Goal: Information Seeking & Learning: Learn about a topic

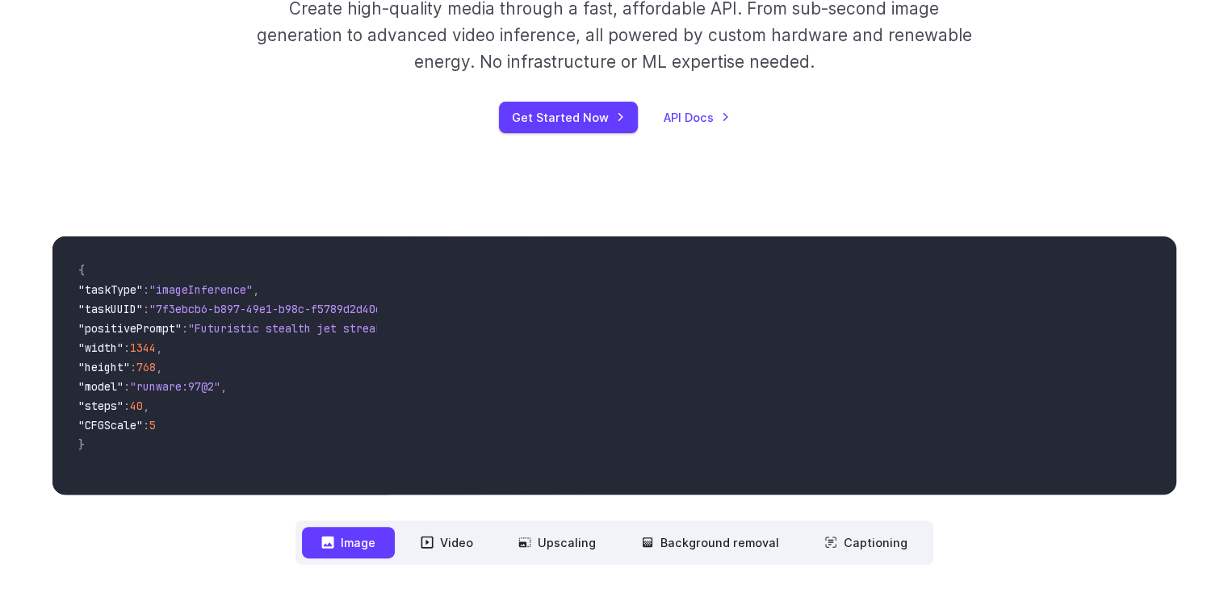
scroll to position [323, 0]
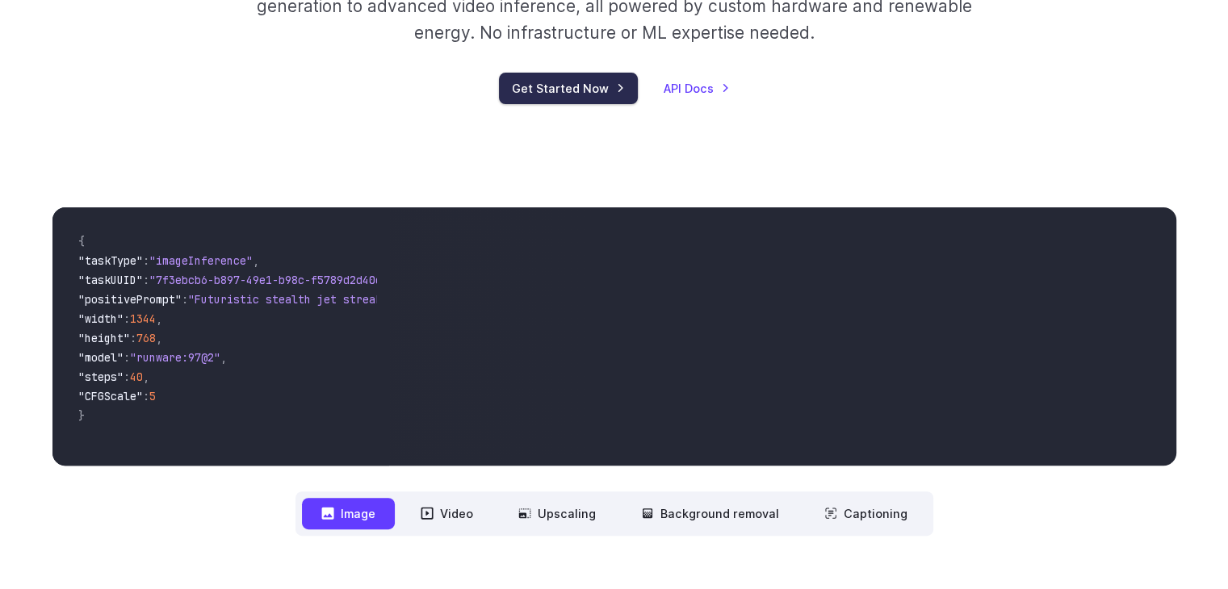
click at [610, 86] on link "Get Started Now" at bounding box center [568, 88] width 139 height 31
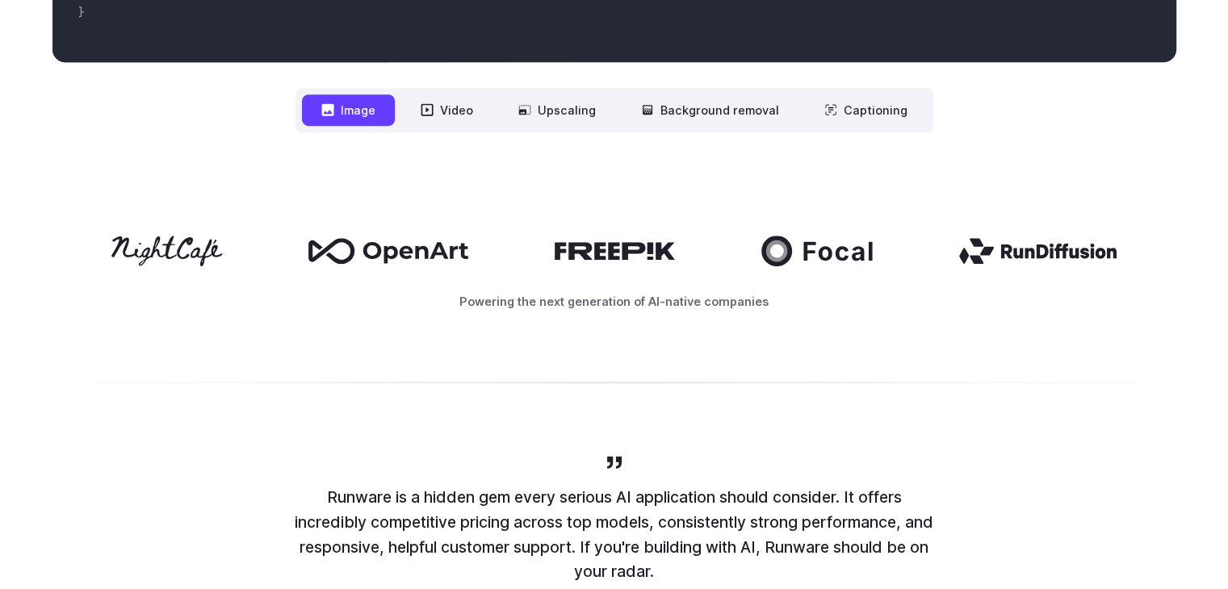
scroll to position [808, 0]
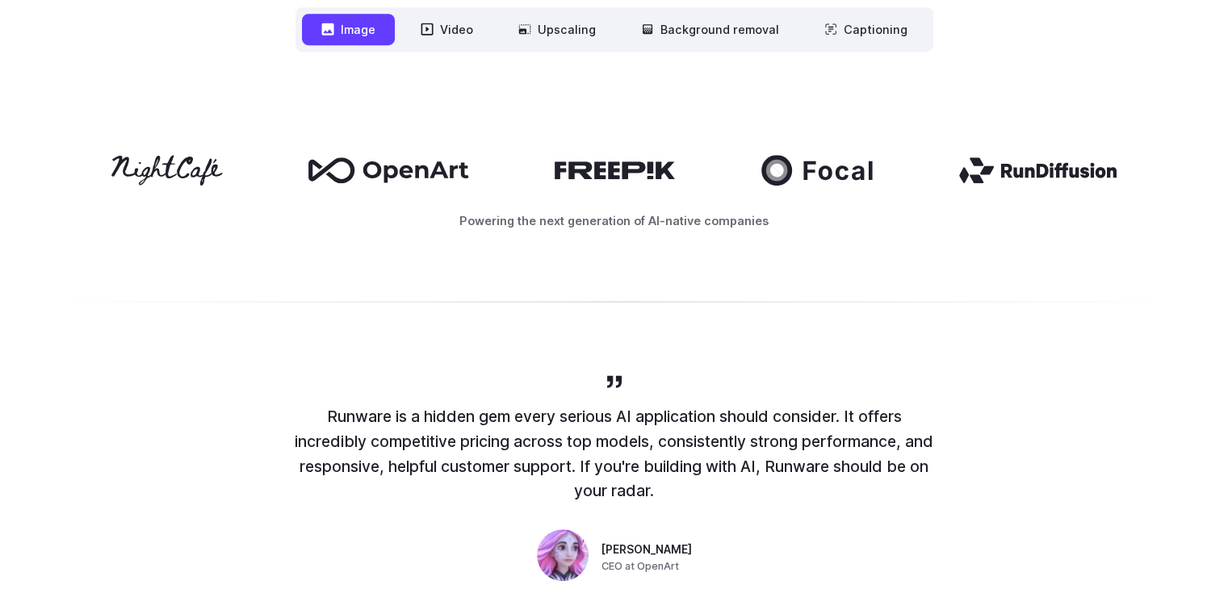
click at [357, 27] on button "Image" at bounding box center [348, 29] width 93 height 31
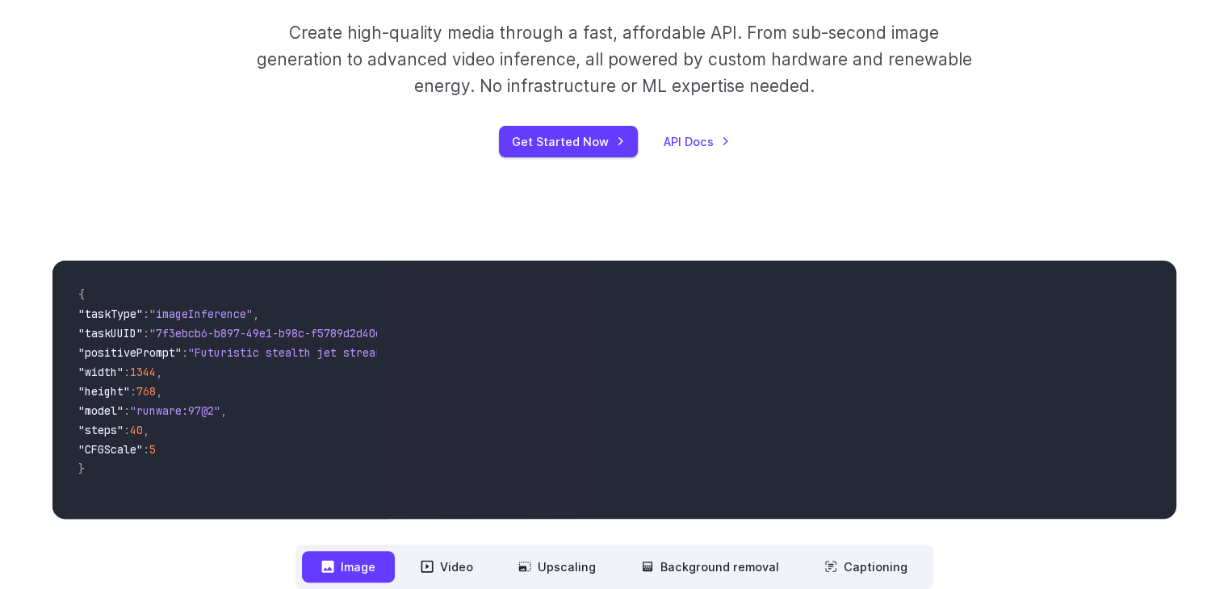
scroll to position [242, 0]
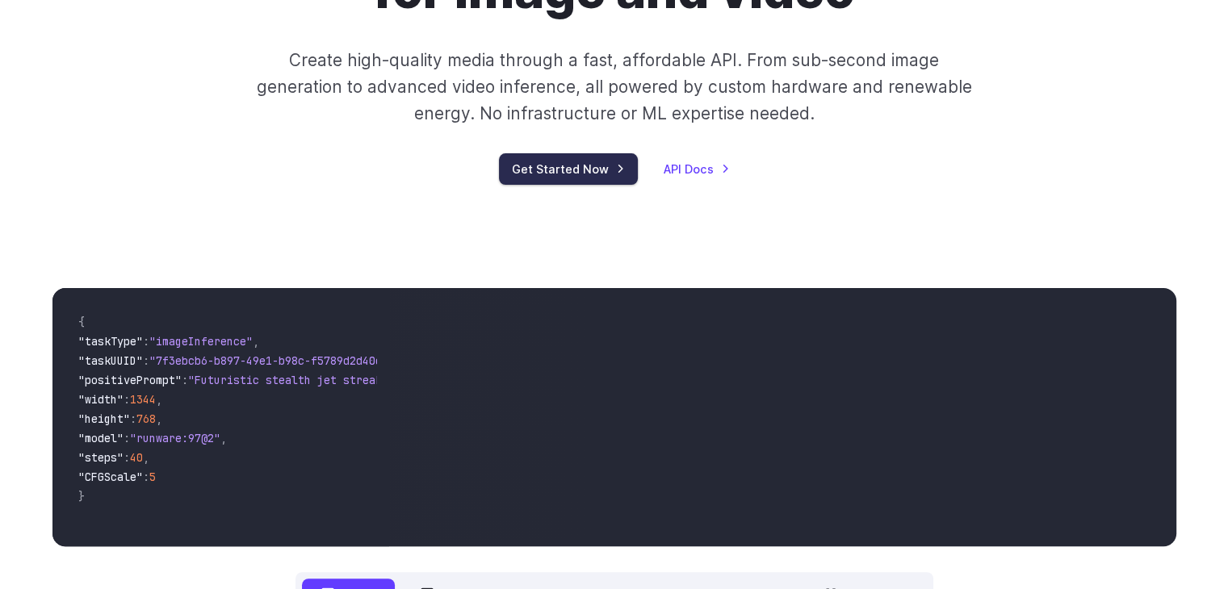
click at [617, 169] on link "Get Started Now" at bounding box center [568, 168] width 139 height 31
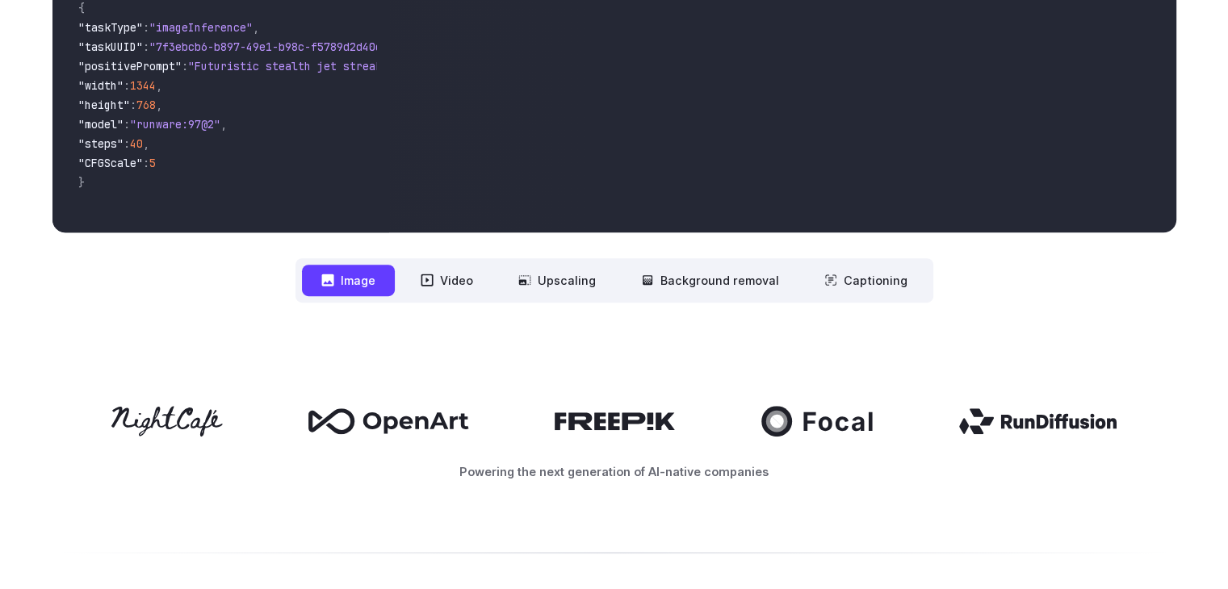
scroll to position [565, 0]
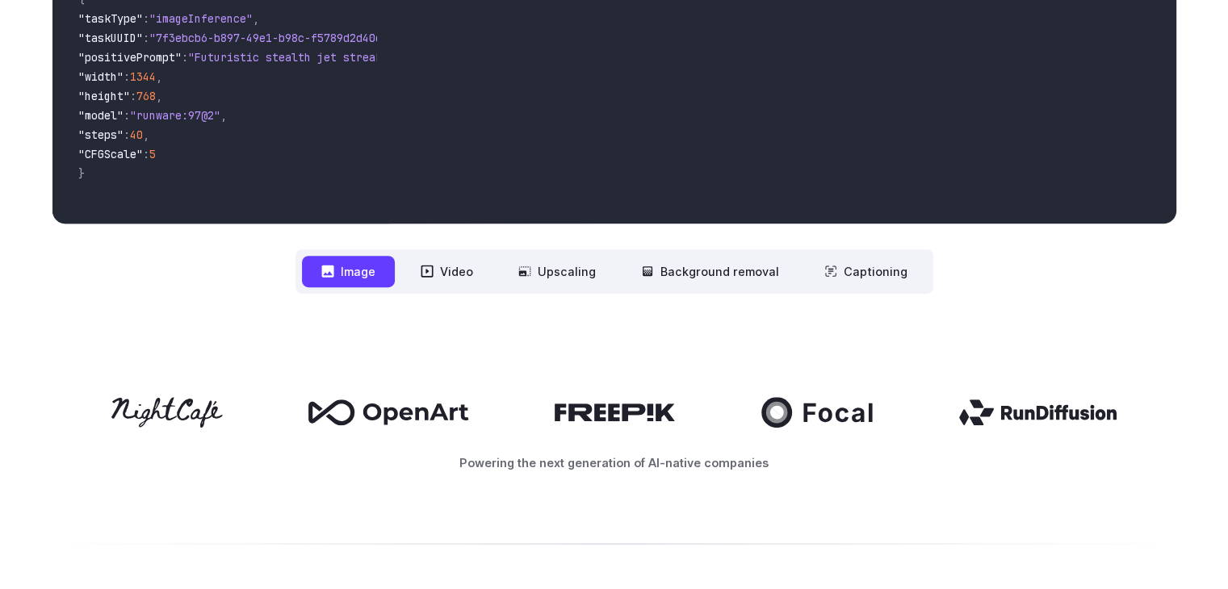
click at [374, 272] on button "Image" at bounding box center [348, 271] width 93 height 31
click at [334, 272] on icon at bounding box center [327, 272] width 12 height 12
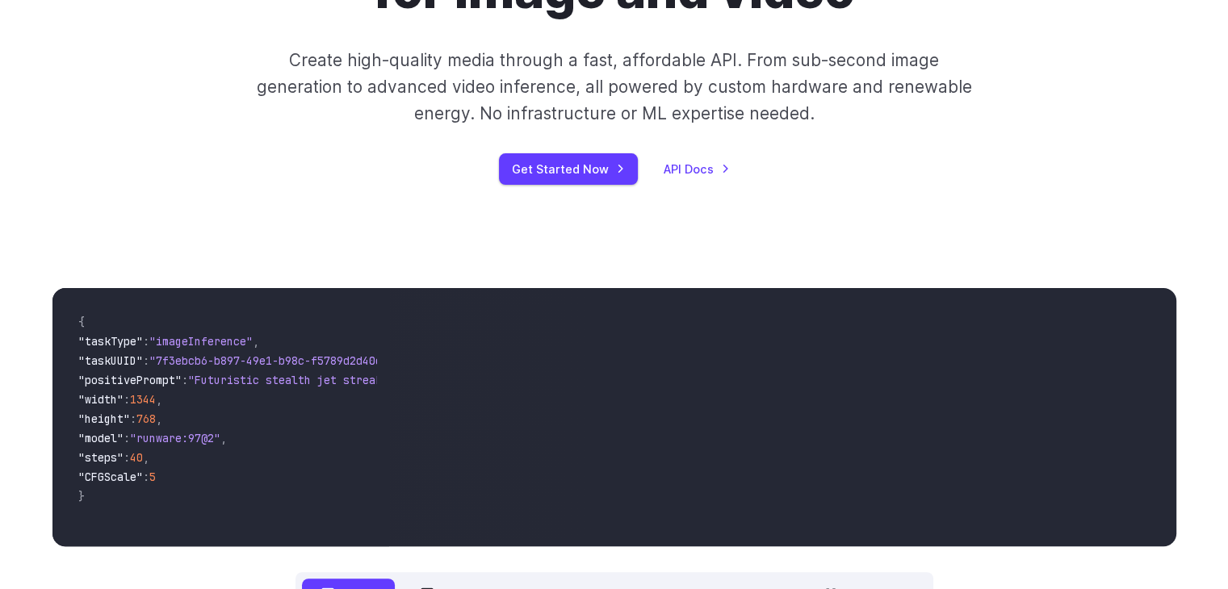
scroll to position [0, 0]
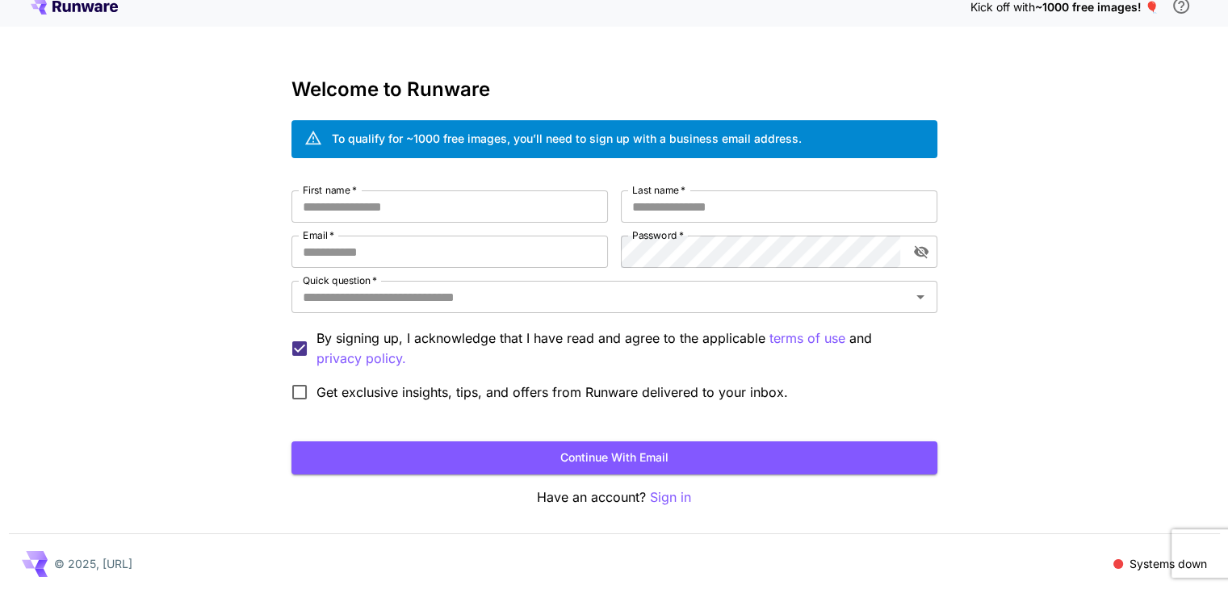
scroll to position [18, 0]
